Goal: Check status: Check status

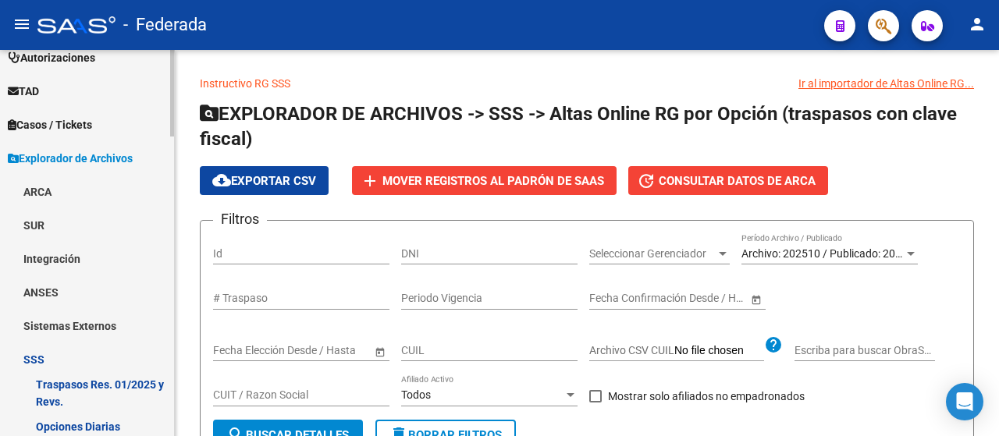
scroll to position [546, 0]
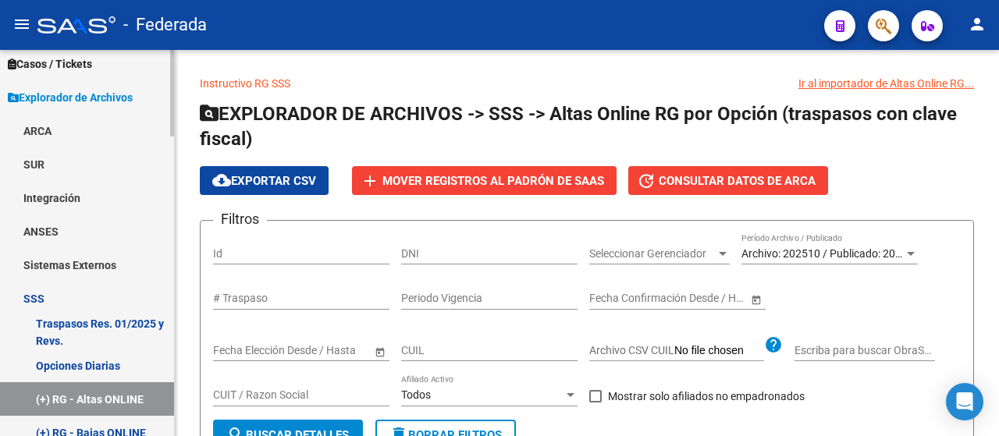
click at [122, 361] on link "Opciones Diarias" at bounding box center [87, 366] width 174 height 34
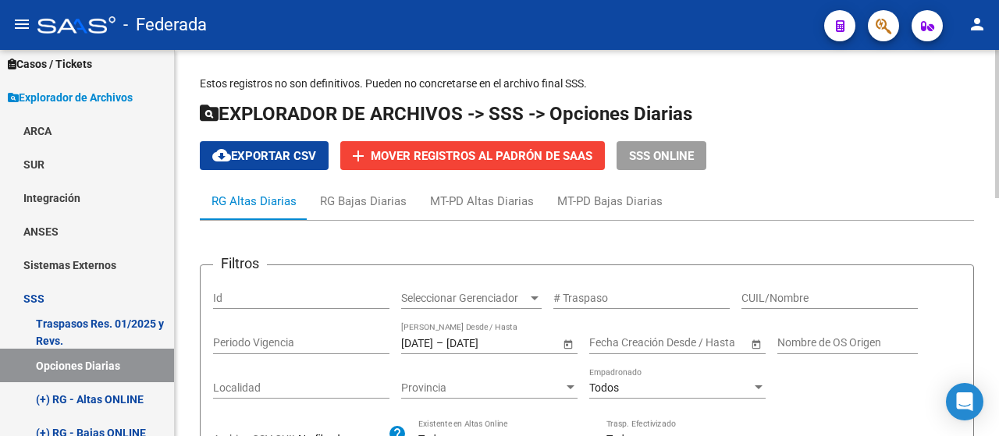
click at [786, 297] on input "CUIL/Nombre" at bounding box center [830, 298] width 176 height 13
paste input "28776283"
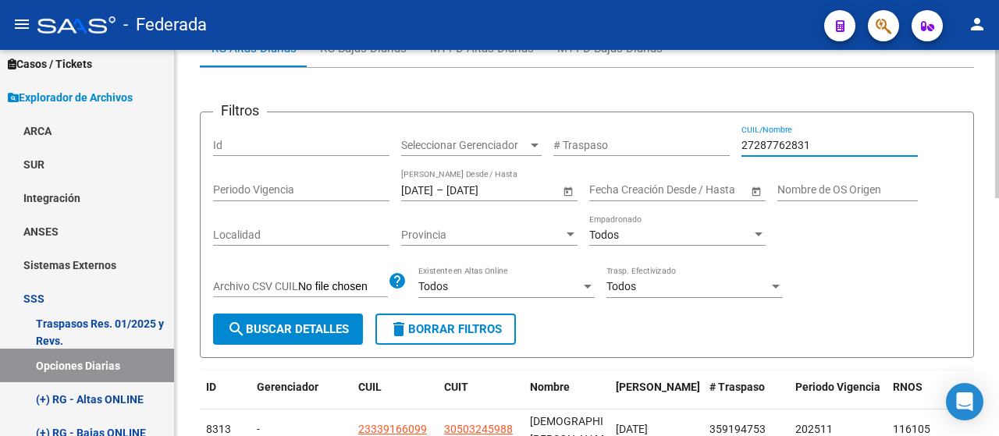
scroll to position [156, 0]
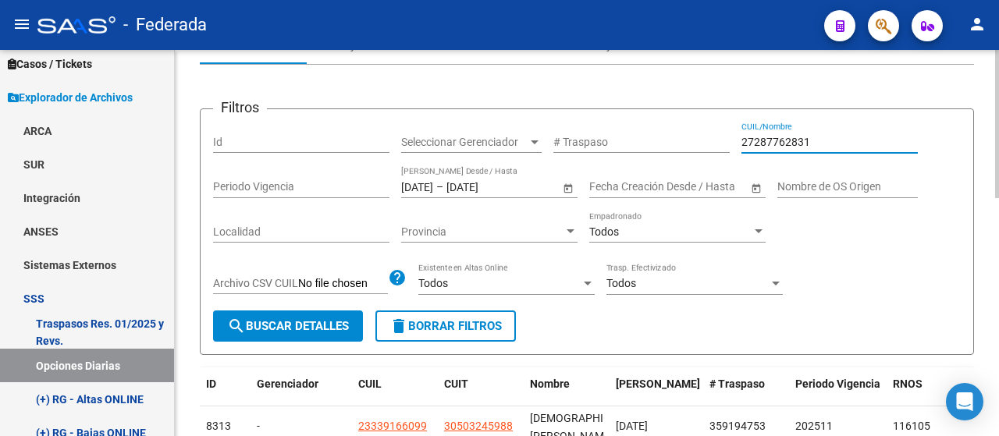
type input "27287762831"
click at [325, 323] on span "search Buscar Detalles" at bounding box center [288, 326] width 122 height 14
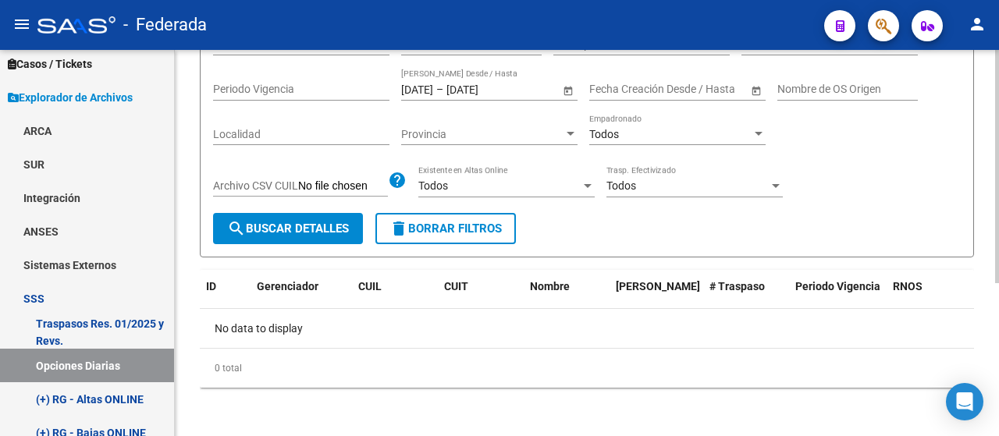
scroll to position [176, 0]
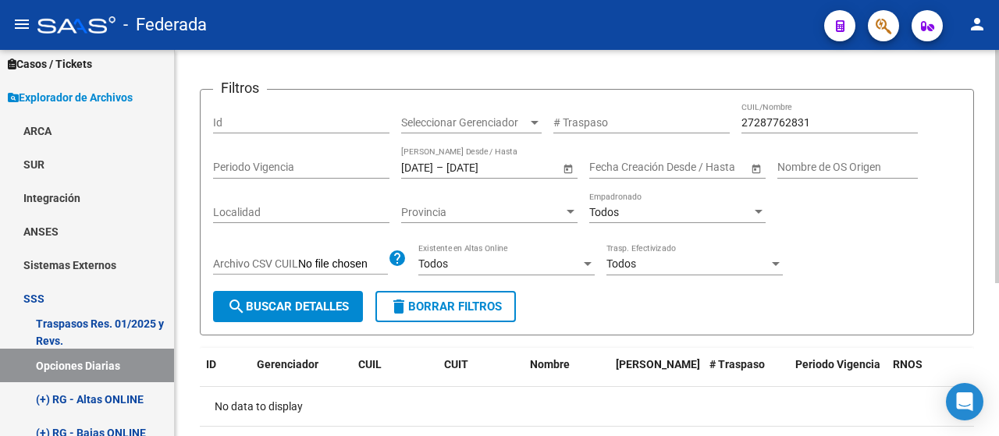
click at [404, 165] on input "[DATE]" at bounding box center [417, 167] width 32 height 13
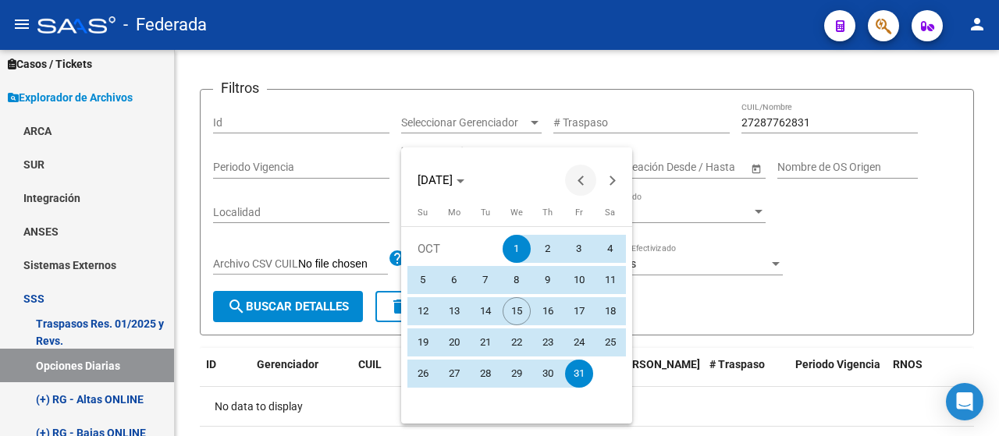
click at [567, 179] on span "Previous month" at bounding box center [580, 180] width 31 height 31
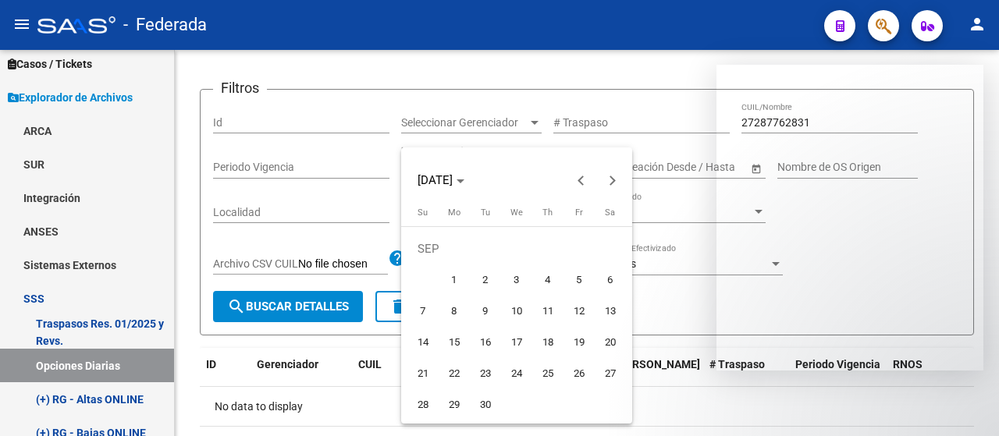
click at [458, 272] on span "1" at bounding box center [454, 280] width 28 height 28
type input "[DATE]"
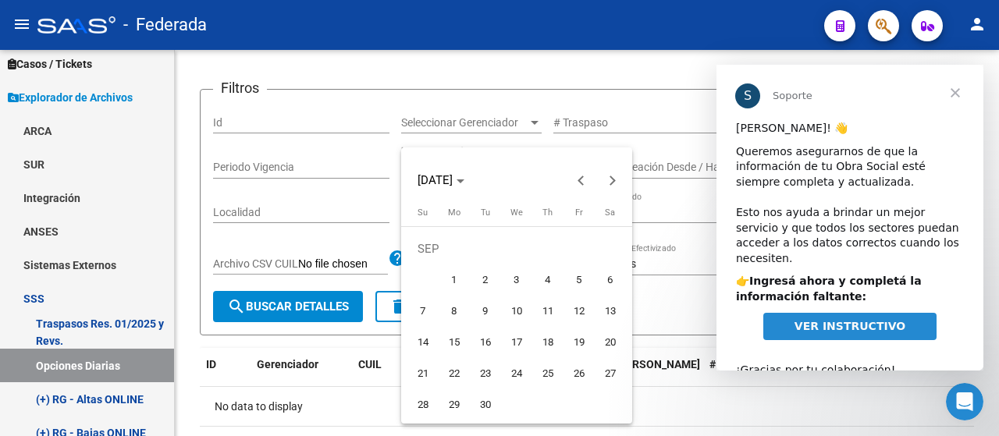
scroll to position [0, 0]
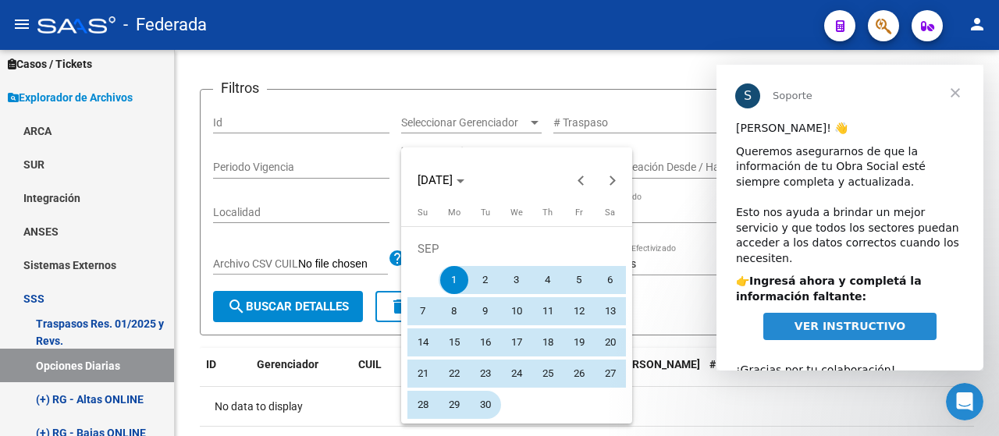
click at [492, 408] on span "30" at bounding box center [485, 405] width 28 height 28
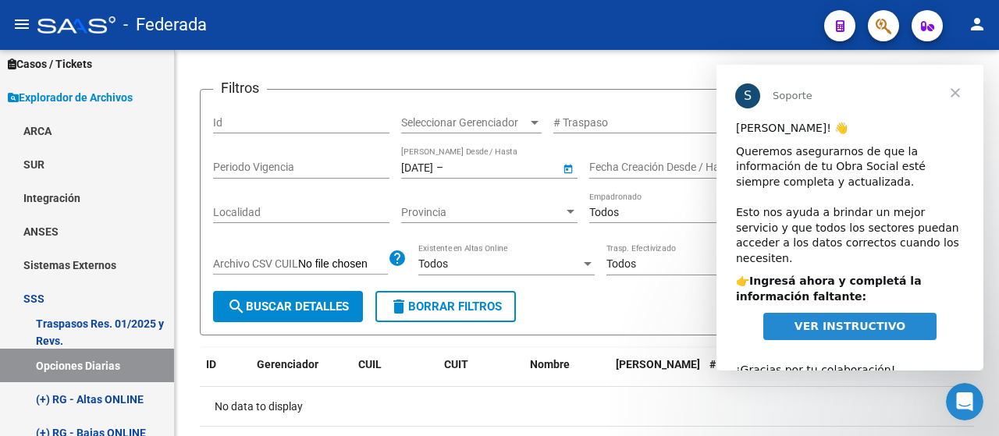
type input "[DATE]"
click at [959, 89] on span "Cerrar" at bounding box center [955, 93] width 56 height 56
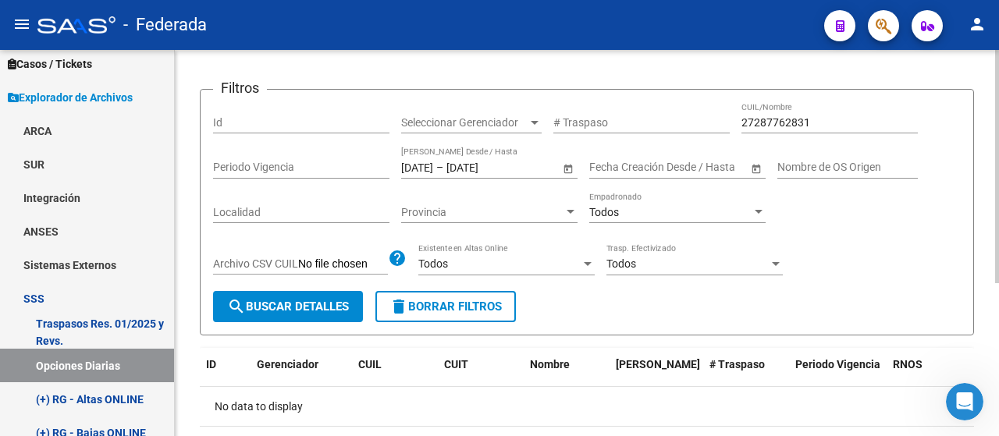
click at [311, 322] on form "Filtros Id Seleccionar Gerenciador Seleccionar Gerenciador # Traspaso 272877628…" at bounding box center [587, 212] width 774 height 247
click at [313, 311] on span "search Buscar Detalles" at bounding box center [288, 307] width 122 height 14
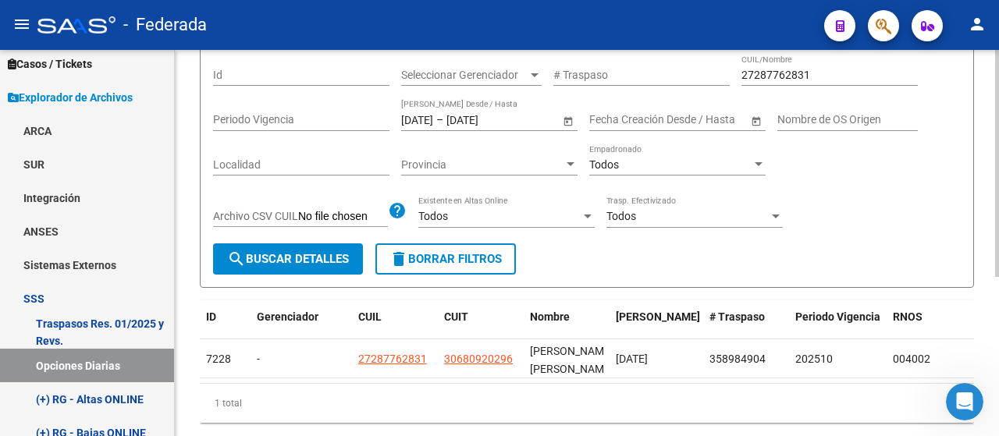
scroll to position [254, 0]
